Goal: Task Accomplishment & Management: Use online tool/utility

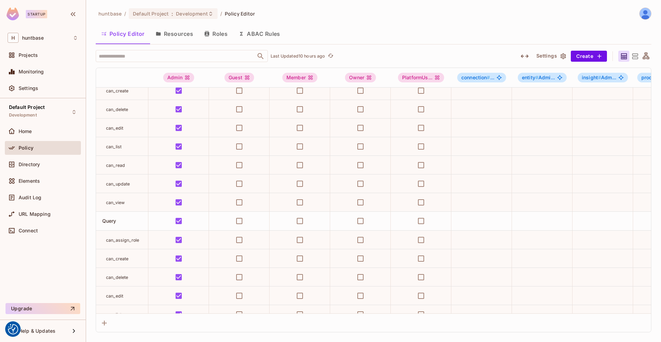
scroll to position [0, 9]
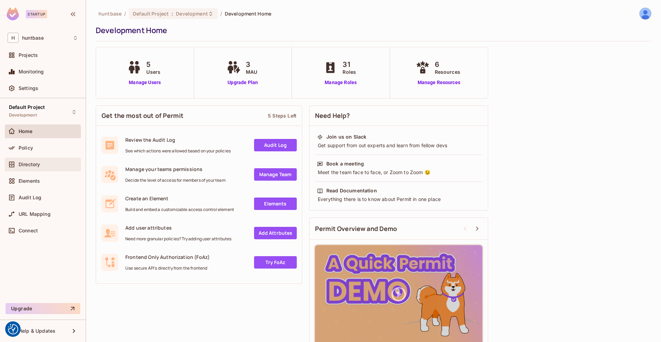
click at [42, 163] on div "Directory" at bounding box center [49, 165] width 60 height 6
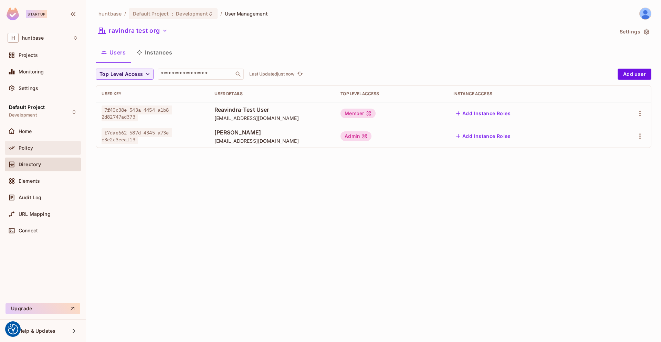
click at [30, 145] on span "Policy" at bounding box center [26, 148] width 14 height 6
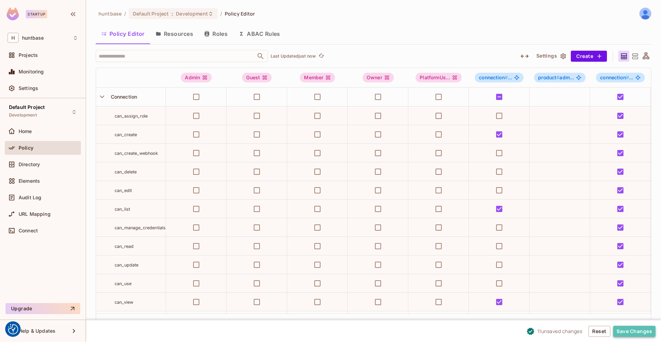
click at [628, 332] on button "Save Changes" at bounding box center [634, 330] width 42 height 11
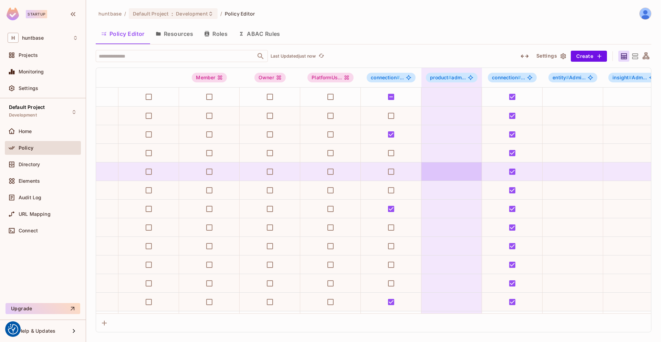
scroll to position [0, 213]
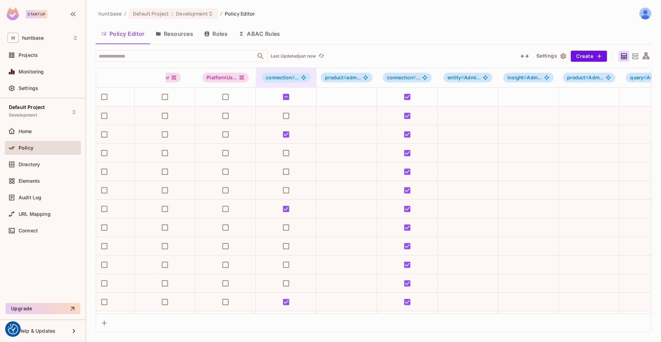
click at [290, 80] on div "connection # ..." at bounding box center [286, 78] width 49 height 10
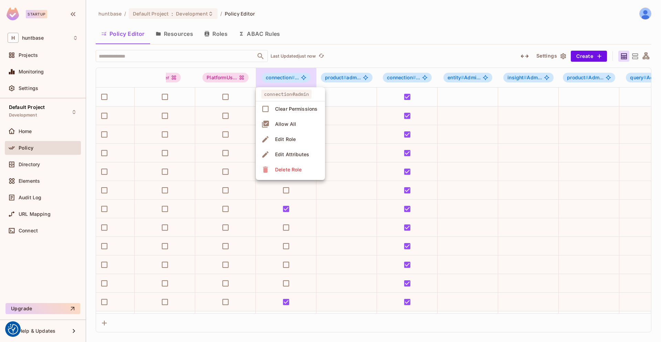
click at [362, 20] on div at bounding box center [330, 171] width 661 height 342
